Goal: Task Accomplishment & Management: Manage account settings

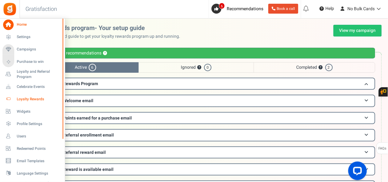
click at [30, 95] on link "Loyalty Rewards" at bounding box center [31, 99] width 59 height 11
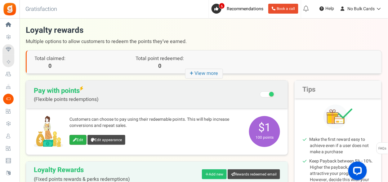
click at [70, 141] on link "Edit" at bounding box center [77, 140] width 17 height 10
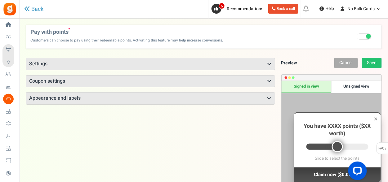
click at [83, 84] on h3 "Coupon settings" at bounding box center [150, 82] width 248 height 12
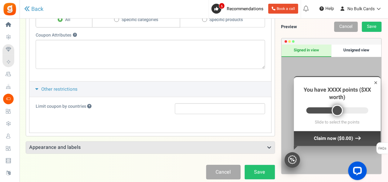
scroll to position [124, 0]
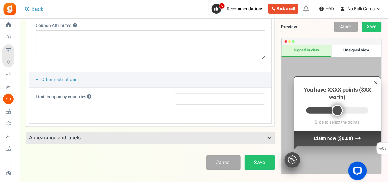
click at [71, 81] on span "Other restrictions" at bounding box center [59, 79] width 36 height 7
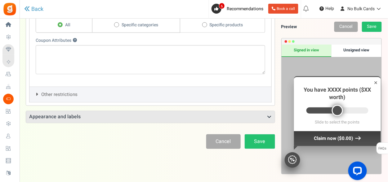
scroll to position [111, 0]
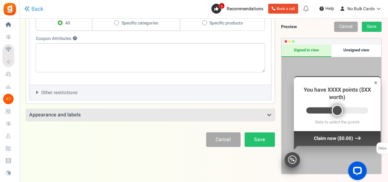
click at [122, 89] on button "Other restrictions" at bounding box center [150, 92] width 242 height 15
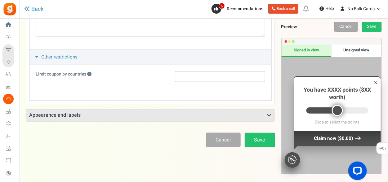
scroll to position [147, 0]
click at [108, 113] on h3 "Appearance and labels" at bounding box center [150, 116] width 248 height 12
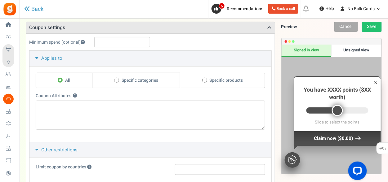
scroll to position [23, 0]
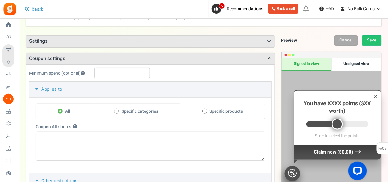
click at [150, 36] on h3 "Settings" at bounding box center [150, 42] width 248 height 12
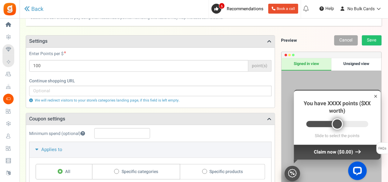
scroll to position [0, 0]
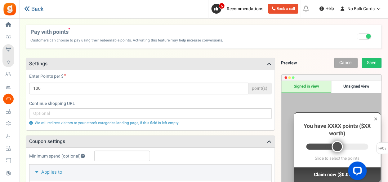
click at [38, 11] on link "Back" at bounding box center [33, 9] width 19 height 7
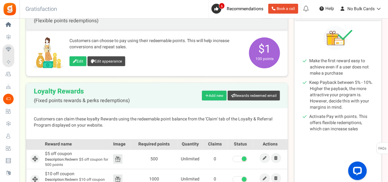
scroll to position [124, 0]
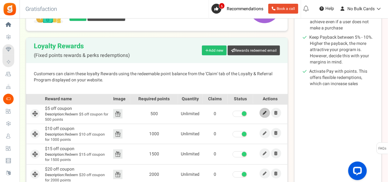
click at [264, 112] on icon at bounding box center [265, 113] width 4 height 4
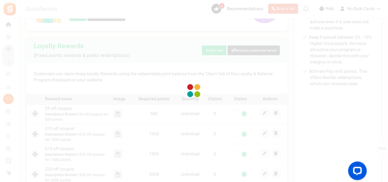
select select
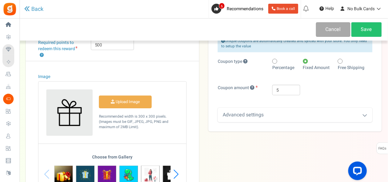
click at [260, 114] on div "Advanced settings" at bounding box center [294, 115] width 155 height 15
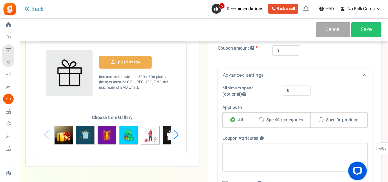
scroll to position [120, 0]
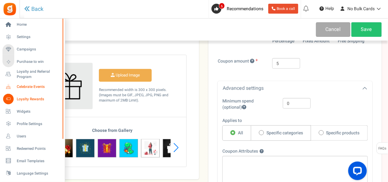
click at [24, 85] on span "Celebrate Events" at bounding box center [38, 86] width 43 height 5
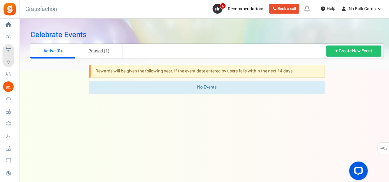
click at [113, 52] on link "Paused (1)" at bounding box center [98, 51] width 47 height 15
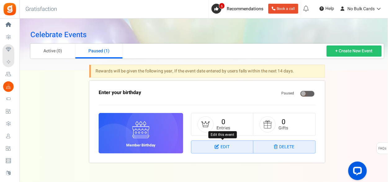
click at [215, 146] on icon at bounding box center [217, 147] width 6 height 4
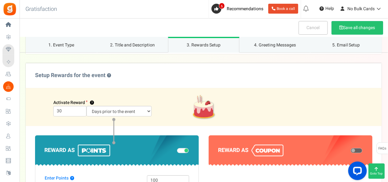
scroll to position [434, 0]
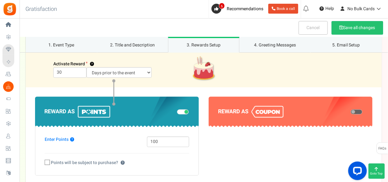
click at [359, 111] on span at bounding box center [356, 111] width 12 height 5
click at [350, 111] on input "checkbox" at bounding box center [350, 112] width 0 height 3
select select "1"
select select
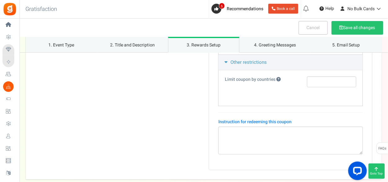
scroll to position [651, 0]
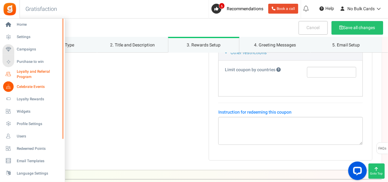
click at [27, 72] on span "Loyalty and Referral Program" at bounding box center [39, 74] width 45 height 11
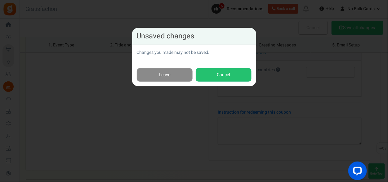
click at [169, 69] on link "Leave" at bounding box center [165, 75] width 56 height 14
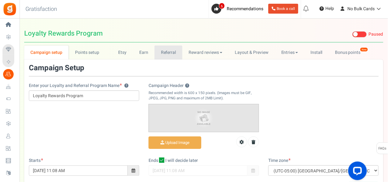
click at [166, 56] on link "Referral" at bounding box center [168, 53] width 28 height 14
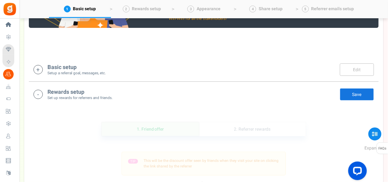
scroll to position [92, 0]
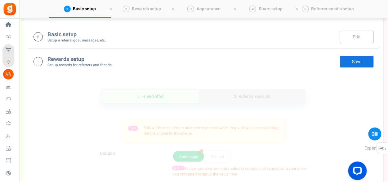
click at [247, 96] on link "2. Referrer rewards" at bounding box center [252, 97] width 107 height 14
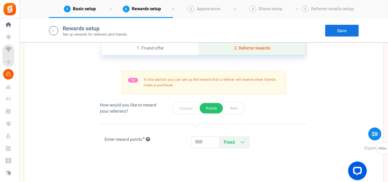
scroll to position [185, 0]
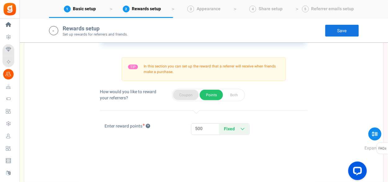
click at [189, 96] on button "Coupon" at bounding box center [186, 95] width 26 height 11
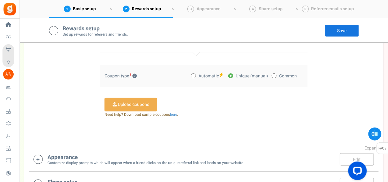
scroll to position [247, 0]
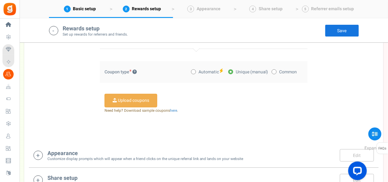
click at [211, 69] on span "Automatic" at bounding box center [208, 72] width 20 height 6
click at [195, 70] on input "Automatic" at bounding box center [193, 72] width 4 height 4
radio input "true"
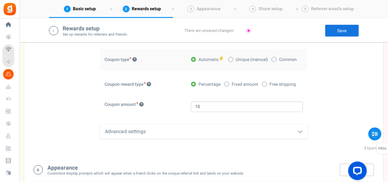
scroll to position [278, 0]
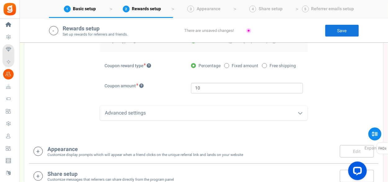
click at [192, 110] on div "Advanced settings" at bounding box center [204, 113] width 208 height 15
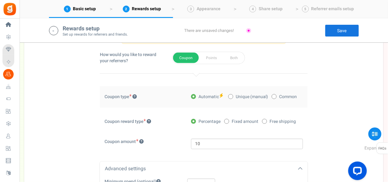
scroll to position [185, 0]
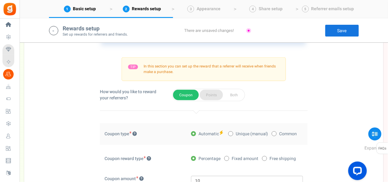
click at [213, 96] on button "Points" at bounding box center [211, 95] width 23 height 11
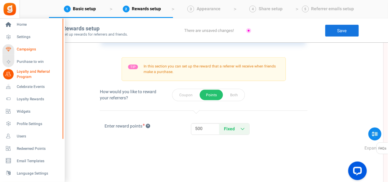
click at [20, 50] on span "Campaigns" at bounding box center [38, 49] width 43 height 5
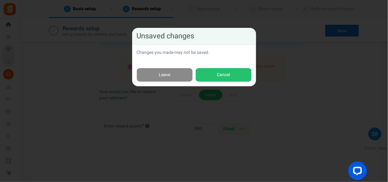
click at [187, 77] on link "Leave" at bounding box center [165, 75] width 56 height 14
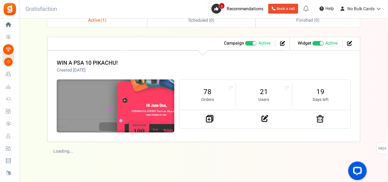
scroll to position [31, 0]
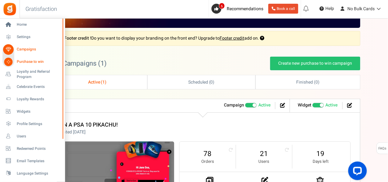
click at [20, 48] on span "Campaigns" at bounding box center [38, 49] width 43 height 5
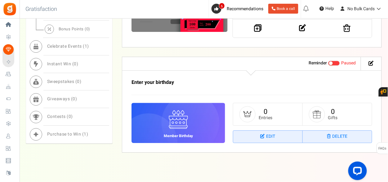
scroll to position [416, 0]
